Goal: Task Accomplishment & Management: Use online tool/utility

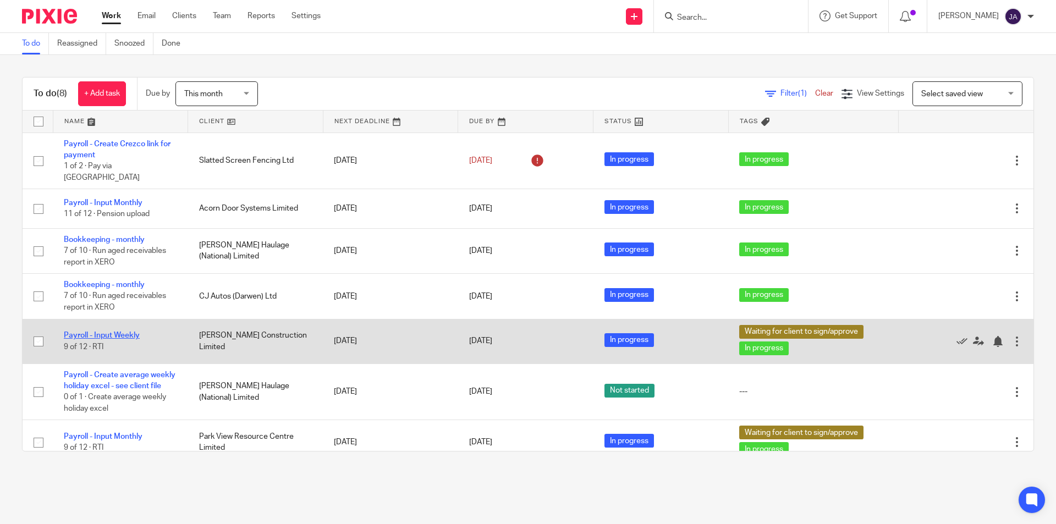
click at [123, 332] on link "Payroll - Input Weekly" at bounding box center [102, 336] width 76 height 8
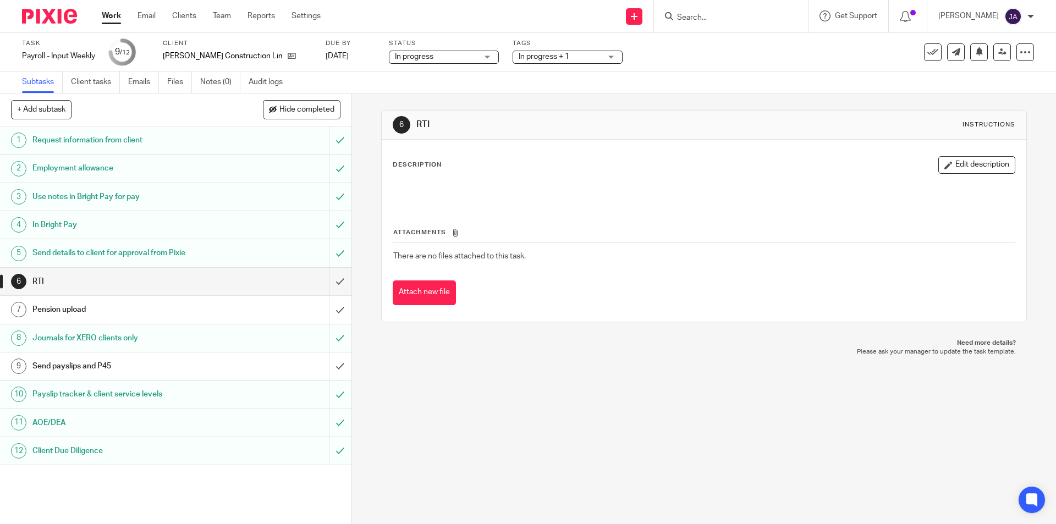
click at [519, 59] on span "In progress + 1" at bounding box center [544, 57] width 51 height 8
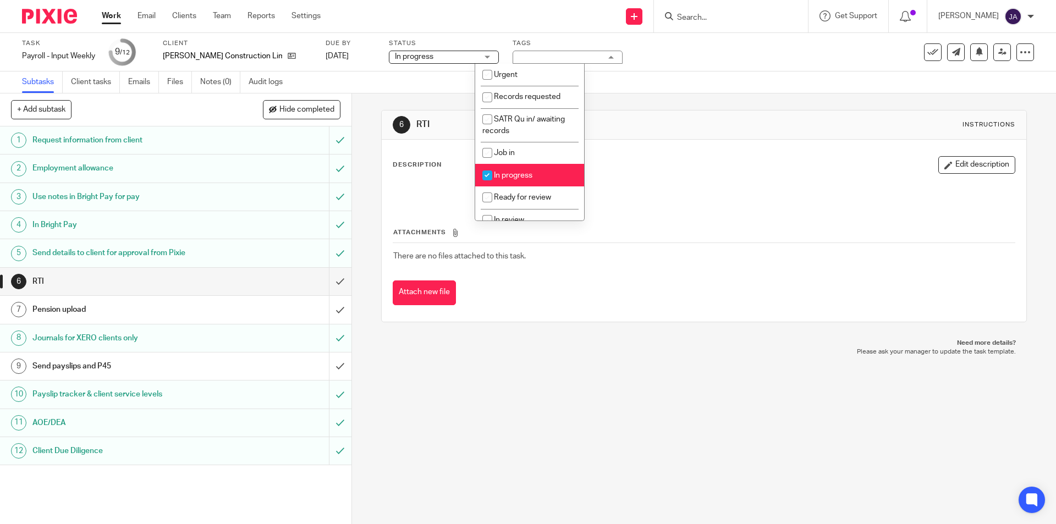
click at [513, 173] on span "In progress" at bounding box center [513, 176] width 38 height 8
checkbox input "false"
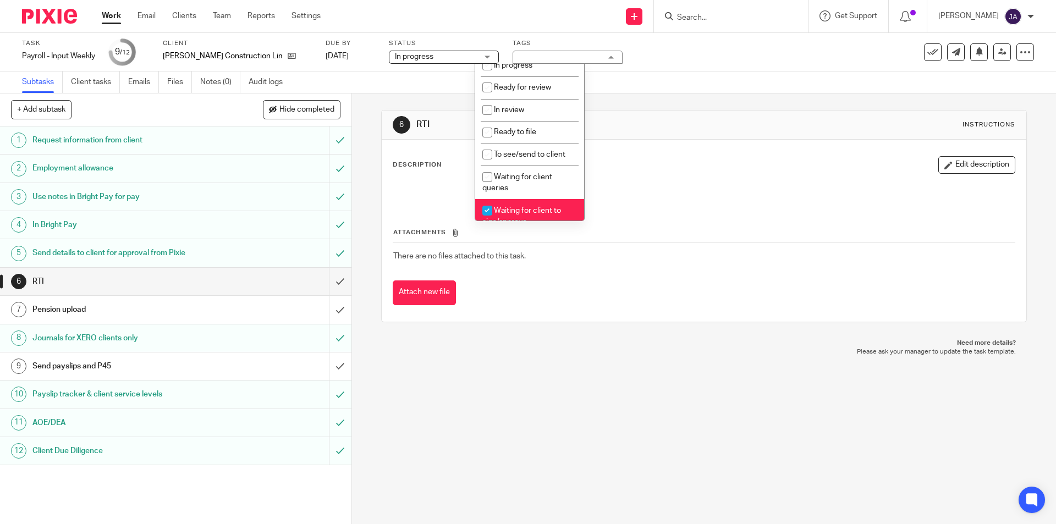
click at [500, 209] on span "Waiting for client to sign/approve" at bounding box center [521, 216] width 79 height 19
checkbox input "false"
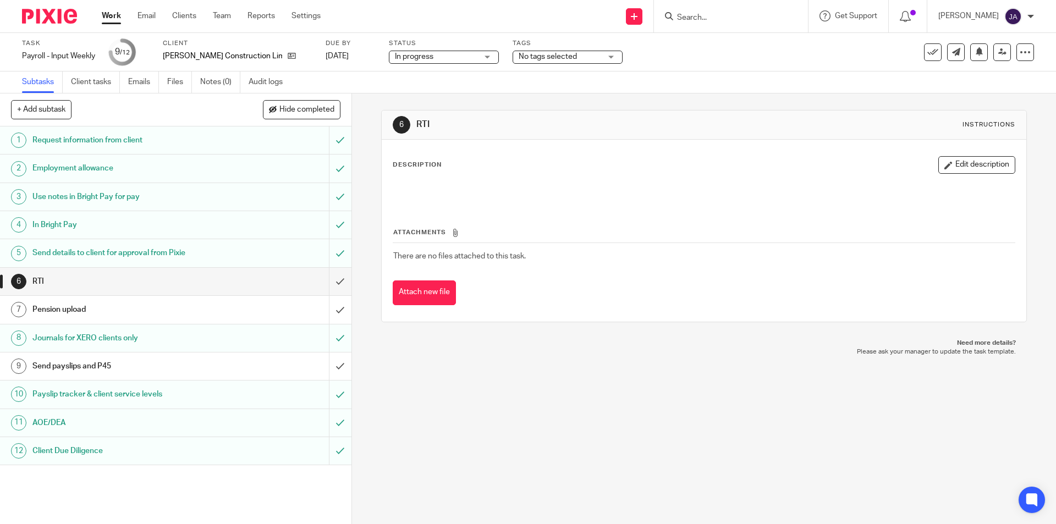
click at [471, 371] on div "6 RTI Instructions Description Edit description Attachments There are no files …" at bounding box center [704, 308] width 704 height 431
click at [333, 282] on input "submit" at bounding box center [175, 281] width 351 height 27
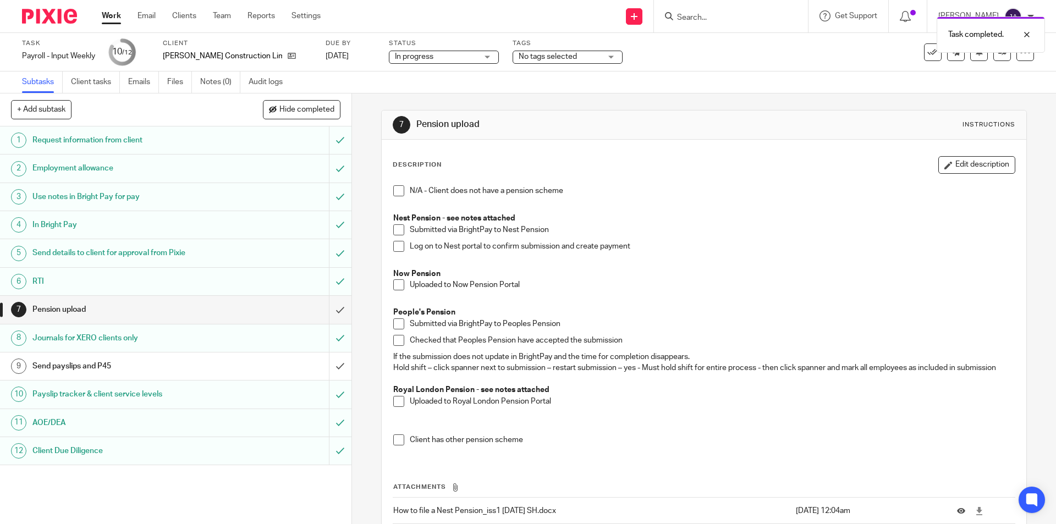
click at [395, 231] on span at bounding box center [398, 229] width 11 height 11
click at [394, 228] on span at bounding box center [398, 229] width 11 height 11
drag, startPoint x: 393, startPoint y: 287, endPoint x: 383, endPoint y: 292, distance: 11.3
click at [393, 287] on span at bounding box center [398, 284] width 11 height 11
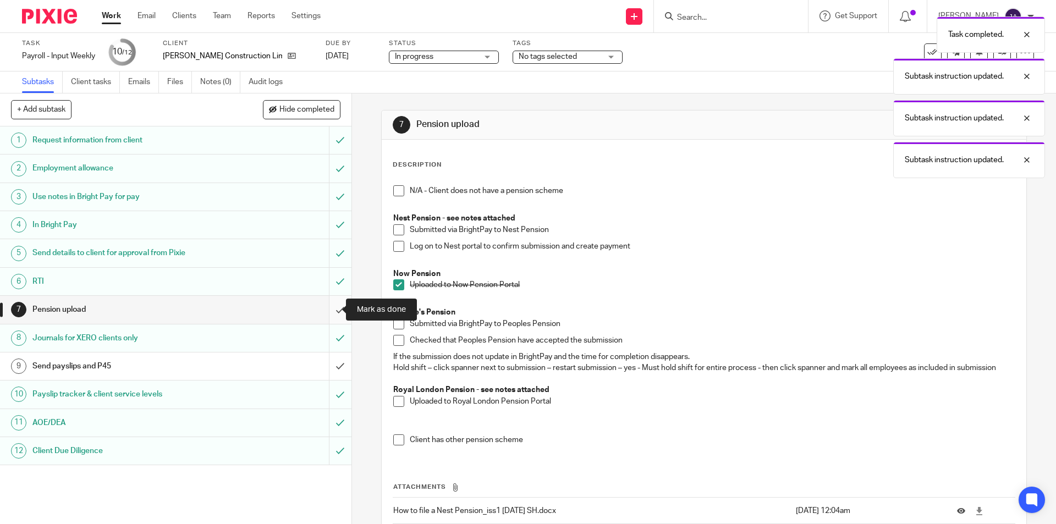
click at [334, 310] on input "submit" at bounding box center [175, 309] width 351 height 27
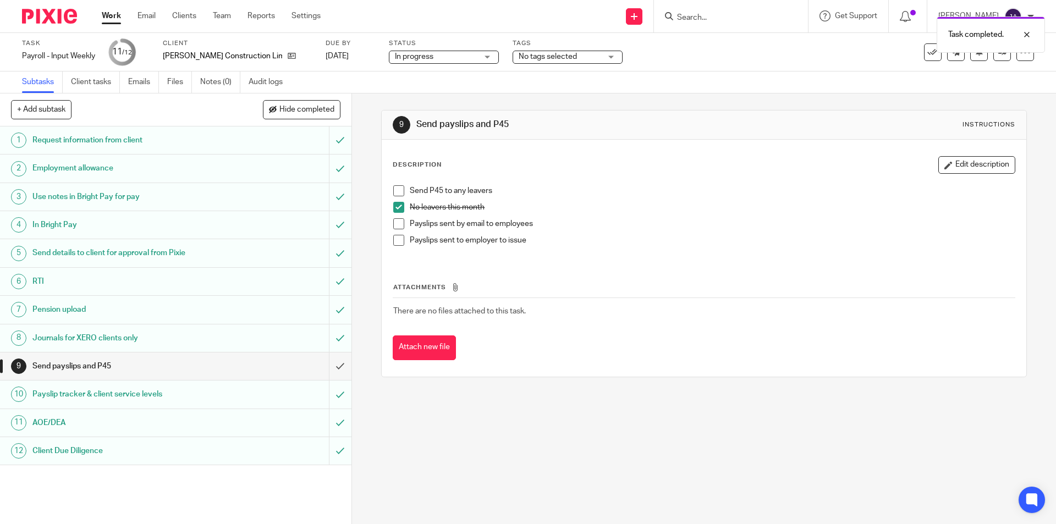
click at [395, 216] on li "No leavers this month" at bounding box center [703, 210] width 621 height 16
click at [395, 225] on span at bounding box center [398, 223] width 11 height 11
click at [327, 365] on input "submit" at bounding box center [175, 366] width 351 height 27
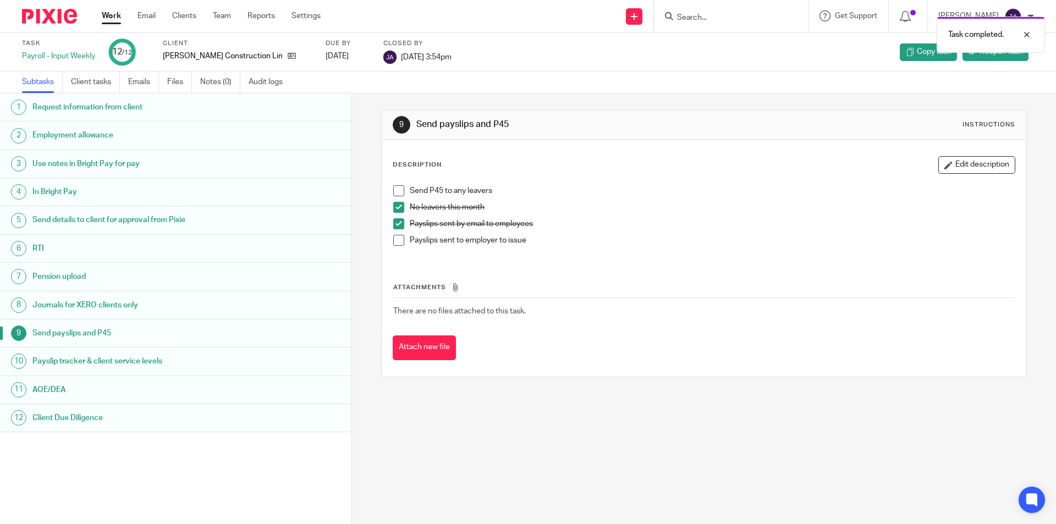
click at [117, 13] on link "Work" at bounding box center [111, 15] width 19 height 11
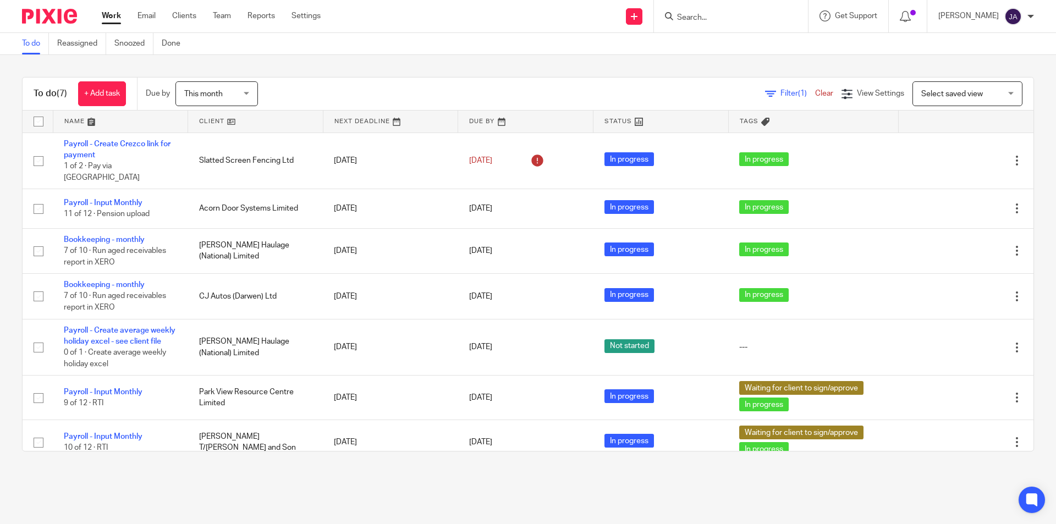
click at [245, 96] on div "This month This month" at bounding box center [216, 93] width 82 height 25
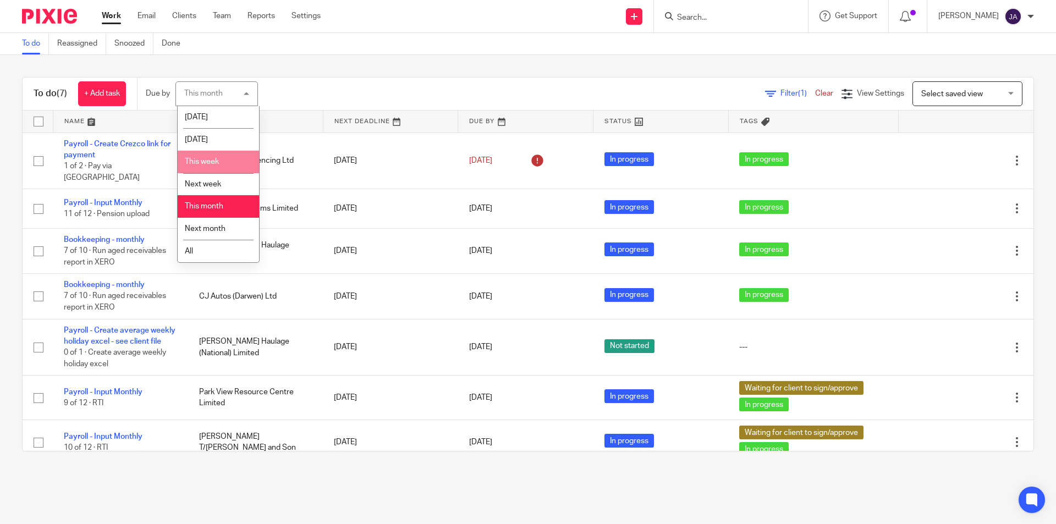
click at [201, 162] on span "This week" at bounding box center [202, 162] width 34 height 8
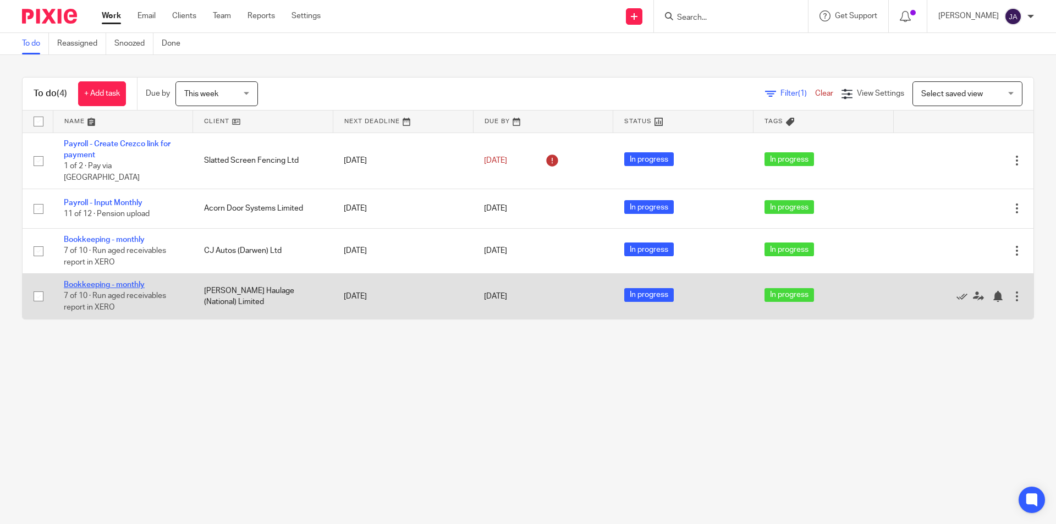
click at [107, 281] on link "Bookkeeping - monthly" at bounding box center [104, 285] width 81 height 8
